Goal: Find contact information: Find contact information

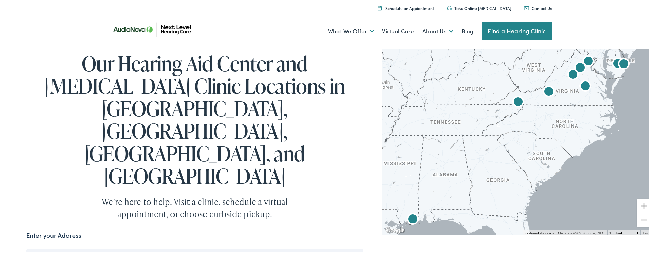
scroll to position [113, 0]
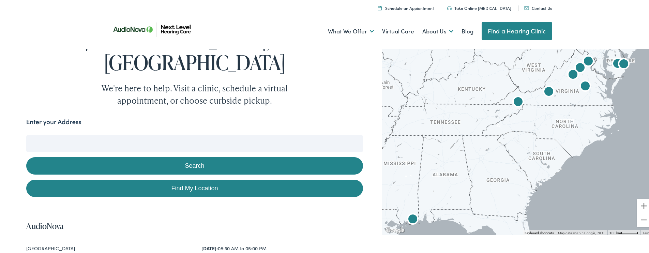
click at [538, 7] on link "Contact Us" at bounding box center [538, 7] width 28 height 6
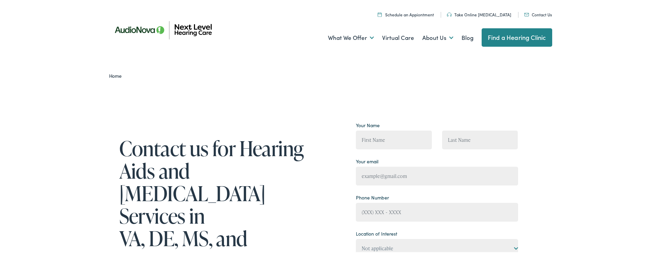
click at [519, 35] on link "Find a Hearing Clinic" at bounding box center [516, 36] width 71 height 18
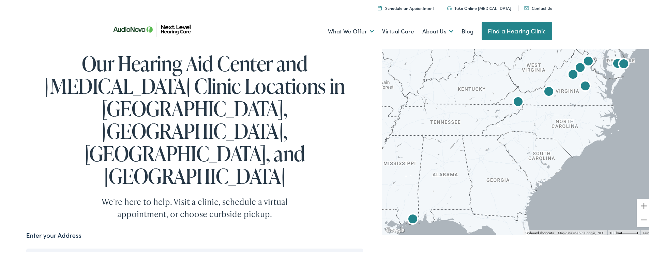
click at [539, 6] on link "Contact Us" at bounding box center [538, 7] width 28 height 6
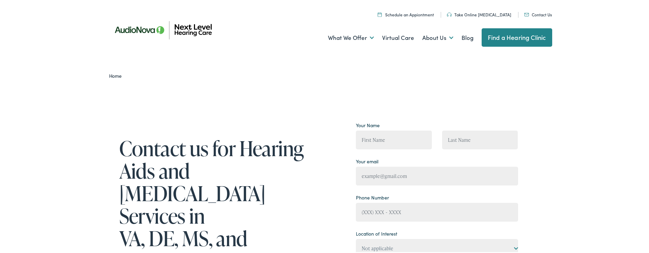
click at [517, 38] on link "Find a Hearing Clinic" at bounding box center [516, 36] width 71 height 18
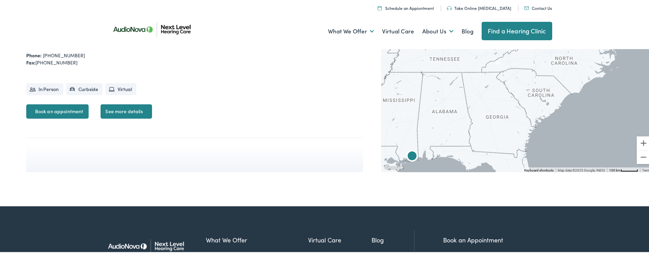
scroll to position [1804, 0]
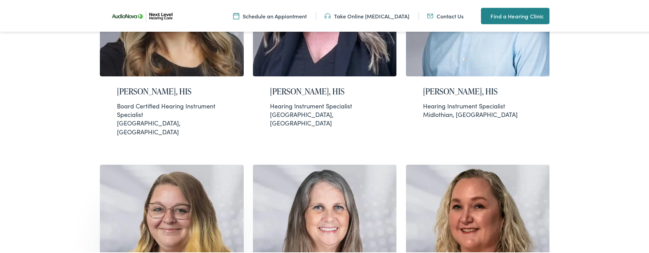
scroll to position [487, 0]
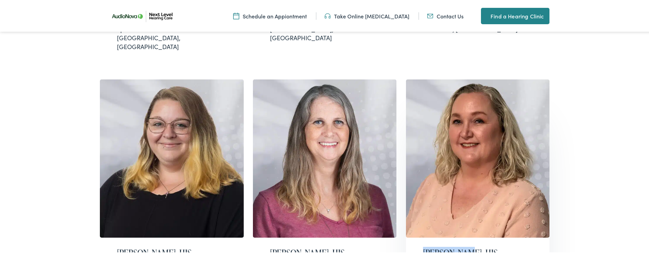
drag, startPoint x: 400, startPoint y: 176, endPoint x: 455, endPoint y: 175, distance: 55.9
copy h2 "Lisa Patton"
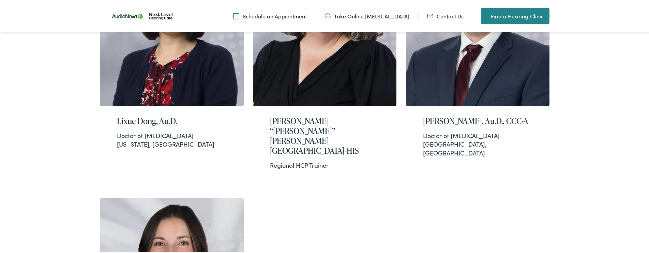
scroll to position [941, 0]
